Goal: Ask a question

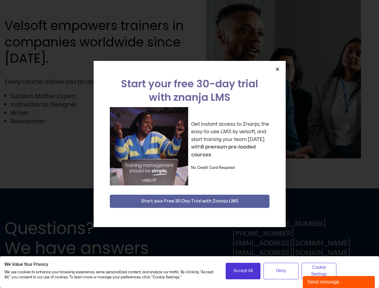
click at [189, 144] on div "Get instant access to Znanja, the easy-to-use LMS by velsoft, and start trainin…" at bounding box center [190, 146] width 160 height 78
click at [243, 271] on span "Accept All" at bounding box center [242, 271] width 19 height 7
click at [281, 271] on span "Deny" at bounding box center [281, 271] width 10 height 7
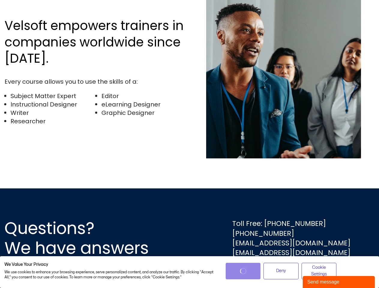
click at [319, 271] on div "Questions? We have answers Toll Free: [PHONE_NUMBER] [PHONE_NUMBER] [EMAIL_ADDR…" at bounding box center [189, 238] width 379 height 100
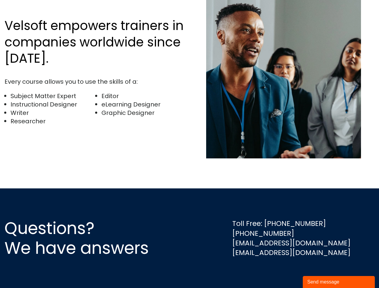
click at [189, 144] on div "Velsoft empowers trainers in companies worldwide since [DATE]. Every course all…" at bounding box center [190, 76] width 370 height 225
click at [277, 69] on img at bounding box center [283, 76] width 155 height 165
click at [190, 201] on div "Questions? We have answers Toll Free: [PHONE_NUMBER] [PHONE_NUMBER] [EMAIL_ADDR…" at bounding box center [189, 238] width 379 height 100
click at [339, 282] on div "Send message" at bounding box center [338, 282] width 63 height 7
